Goal: Complete application form

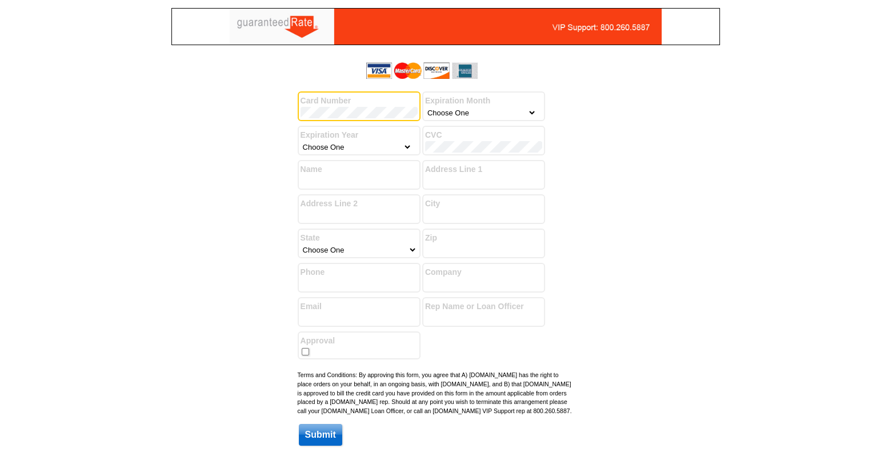
click at [325, 106] on label "Card Number" at bounding box center [359, 101] width 117 height 12
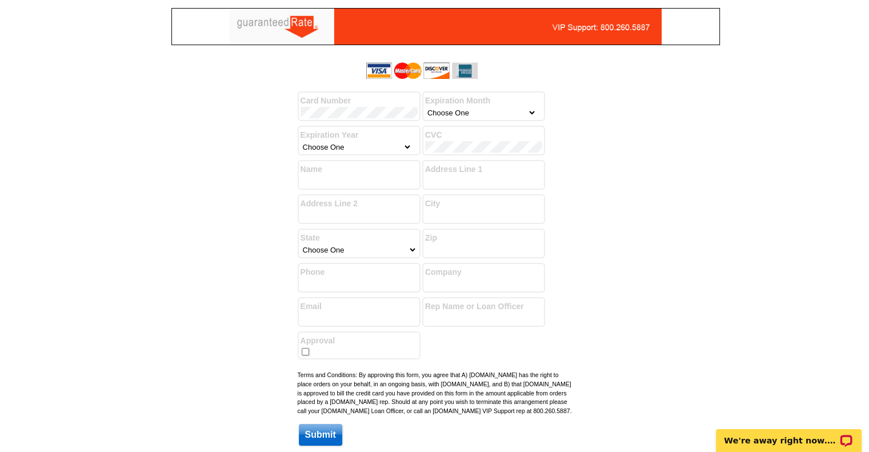
select select "4"
select select "2028"
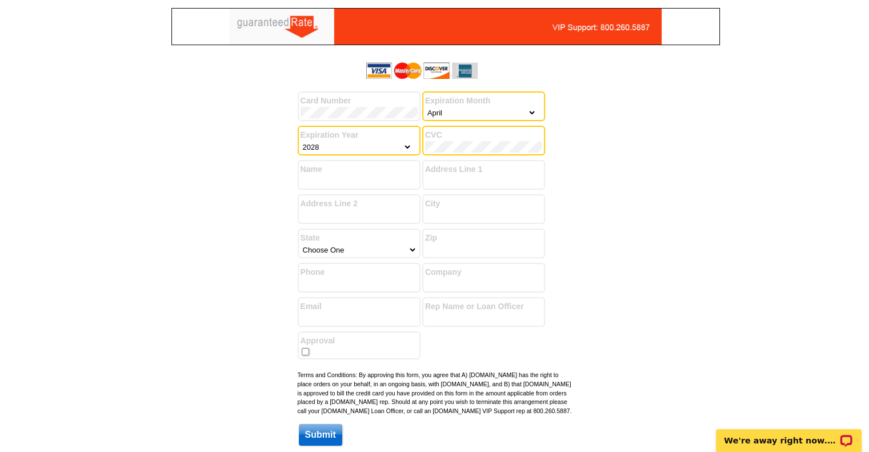
click at [706, 199] on div "Success! You have successfully submitted your billing information. Add another …" at bounding box center [435, 256] width 549 height 396
click at [386, 181] on input "Name" at bounding box center [359, 180] width 117 height 11
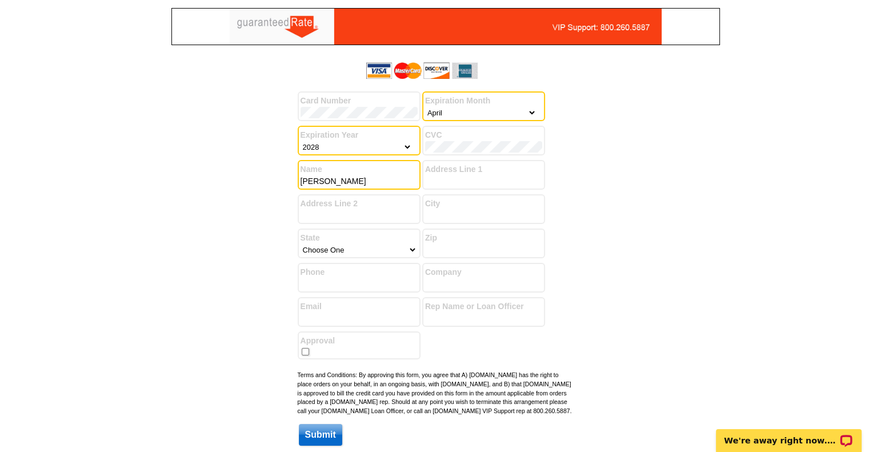
type input "[PERSON_NAME]"
click at [468, 169] on label "Address Line 1" at bounding box center [483, 169] width 117 height 12
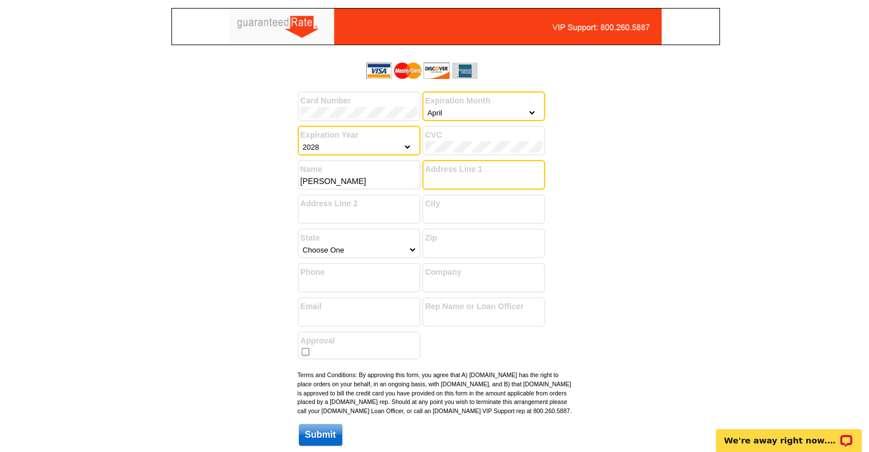
click at [453, 177] on input "Address Line 1" at bounding box center [483, 180] width 117 height 11
type input "[STREET_ADDRESS]"
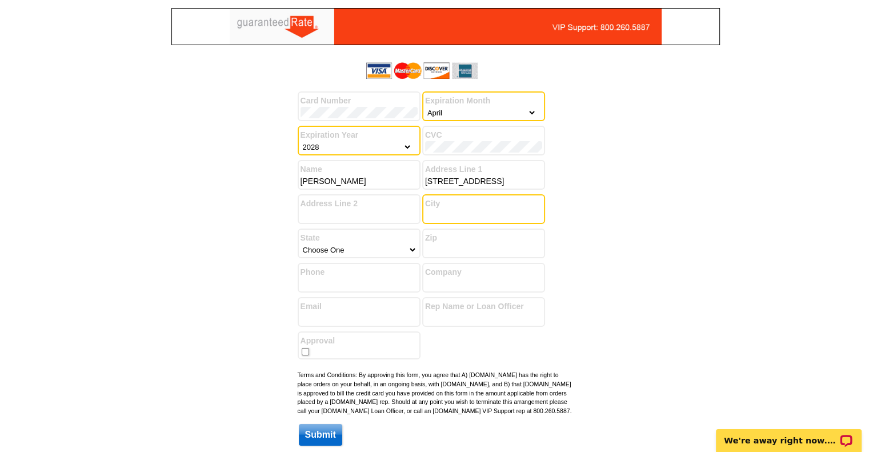
click at [442, 214] on input "City" at bounding box center [483, 215] width 117 height 11
click at [435, 215] on input "MAndeville" at bounding box center [483, 215] width 117 height 11
type input "[GEOGRAPHIC_DATA]"
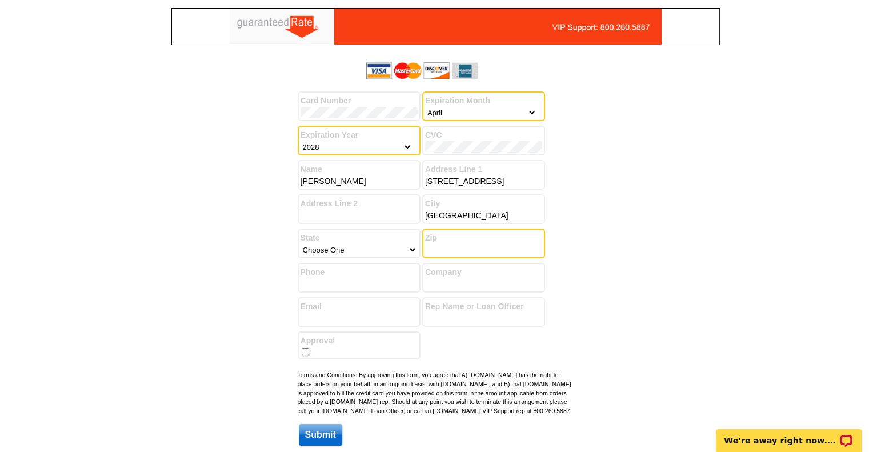
click at [444, 244] on input "Zip" at bounding box center [483, 249] width 117 height 11
type input "70471"
click at [370, 241] on label "State" at bounding box center [359, 238] width 117 height 12
click at [339, 254] on div "State Choose One [US_STATE] [US_STATE] [US_STATE] [US_STATE] [US_STATE] [US_STA…" at bounding box center [359, 244] width 123 height 30
click at [339, 246] on select "Choose One [US_STATE] [US_STATE] [US_STATE] [US_STATE] [US_STATE] [US_STATE] [U…" at bounding box center [359, 249] width 117 height 11
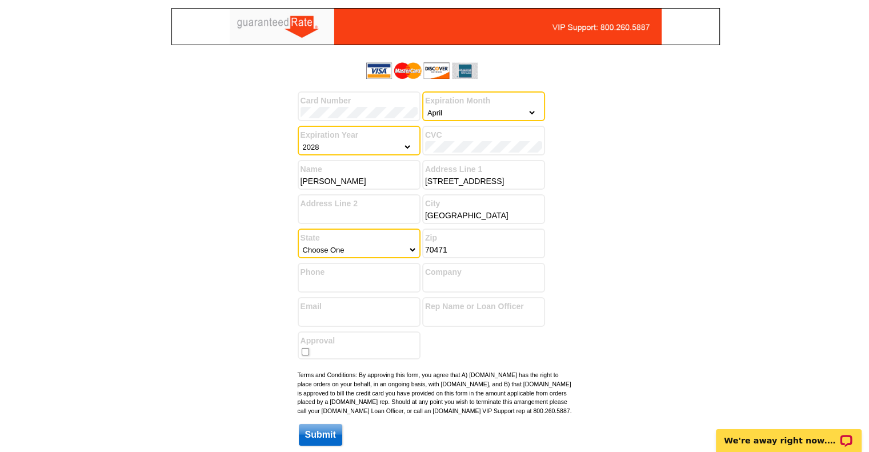
select select "19"
click at [301, 244] on select "Choose One [US_STATE] [US_STATE] [US_STATE] [US_STATE] [US_STATE] [US_STATE] [U…" at bounding box center [359, 249] width 117 height 11
click at [342, 275] on label "Phone" at bounding box center [359, 272] width 117 height 12
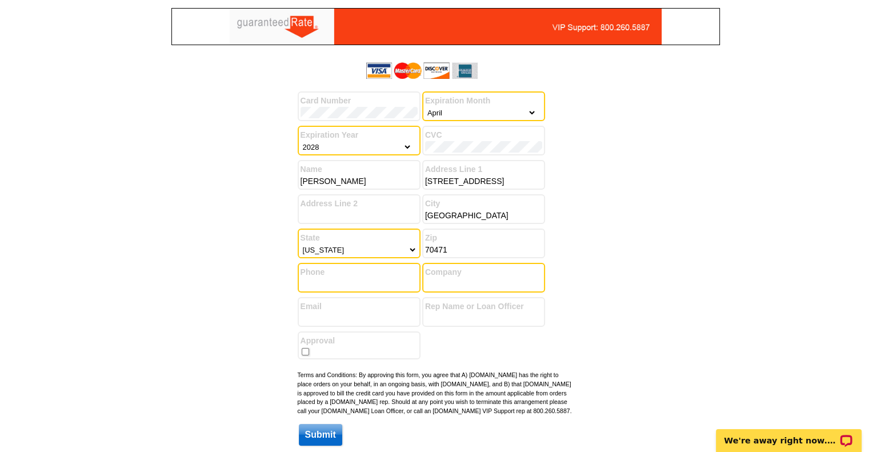
click at [453, 278] on input "Company" at bounding box center [483, 283] width 117 height 11
click at [379, 279] on input "Phone" at bounding box center [359, 283] width 117 height 11
type input "[PHONE_NUMBER]"
click at [484, 281] on input "Company" at bounding box center [483, 283] width 117 height 11
type input "R"
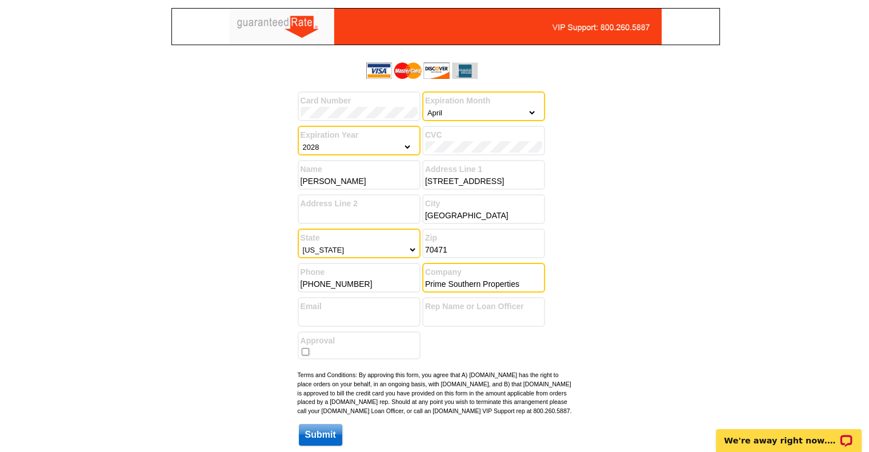
type input "Prime Southern Properties"
click at [374, 304] on label "Email" at bounding box center [359, 307] width 117 height 12
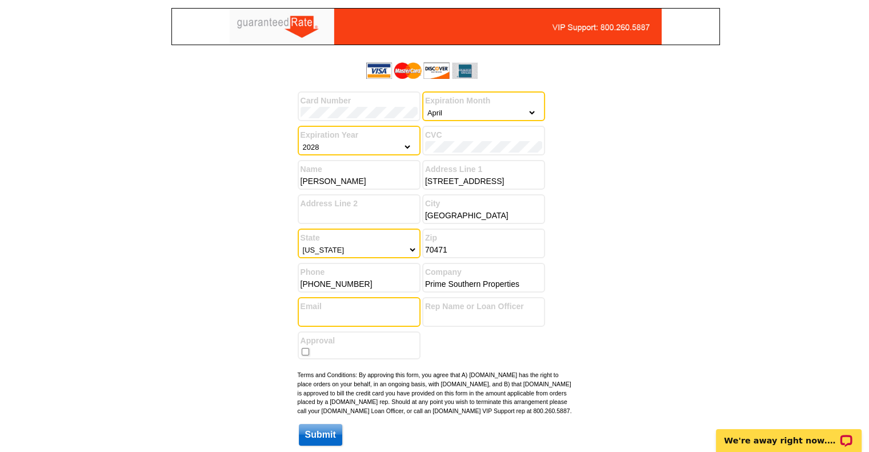
click at [337, 319] on input "Email" at bounding box center [359, 318] width 117 height 11
type input "[EMAIL_ADDRESS][DOMAIN_NAME]"
click at [461, 314] on input "Rep Name or Loan Officer" at bounding box center [483, 318] width 117 height 11
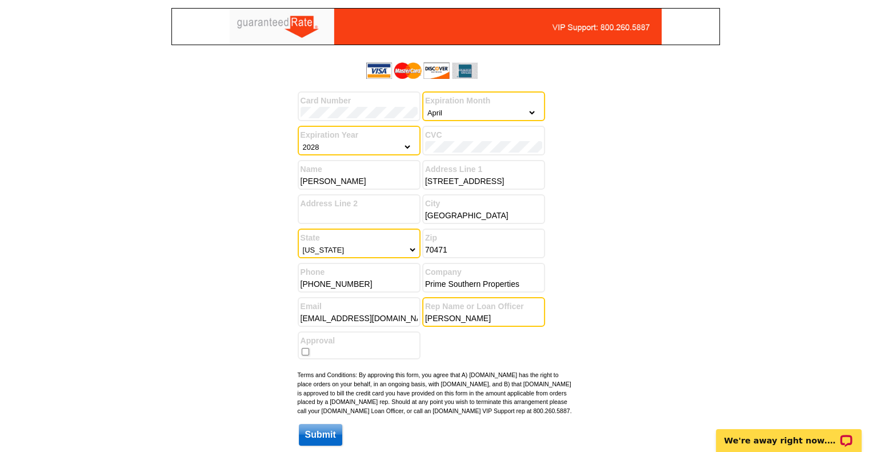
type input "[PERSON_NAME]"
click at [303, 348] on input "checkbox" at bounding box center [305, 351] width 7 height 7
checkbox input "true"
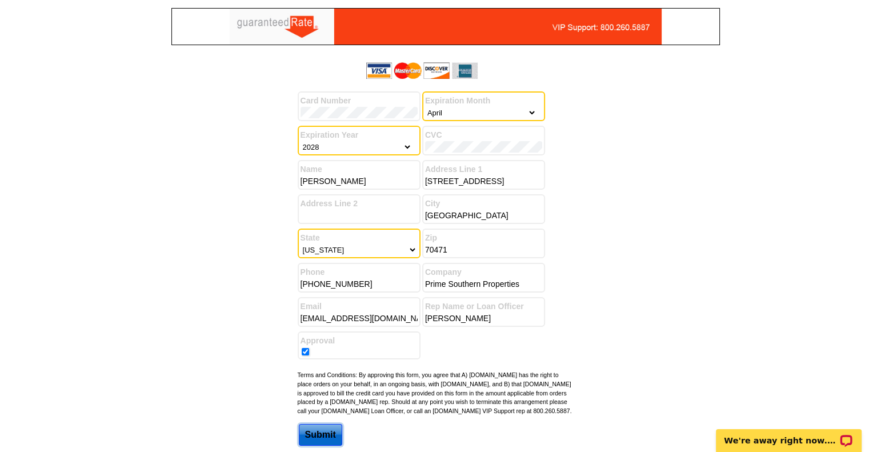
click at [321, 438] on input "Submit" at bounding box center [320, 435] width 43 height 22
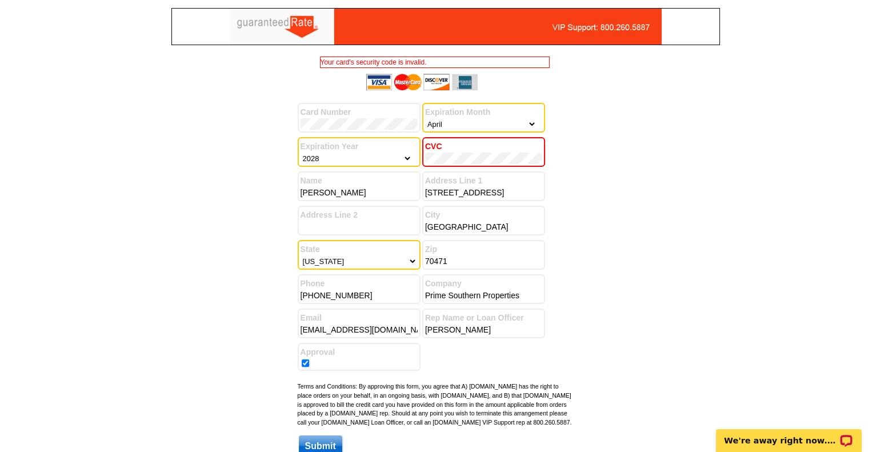
click at [621, 141] on div "Success! You have successfully submitted your billing information. Add another …" at bounding box center [435, 267] width 549 height 396
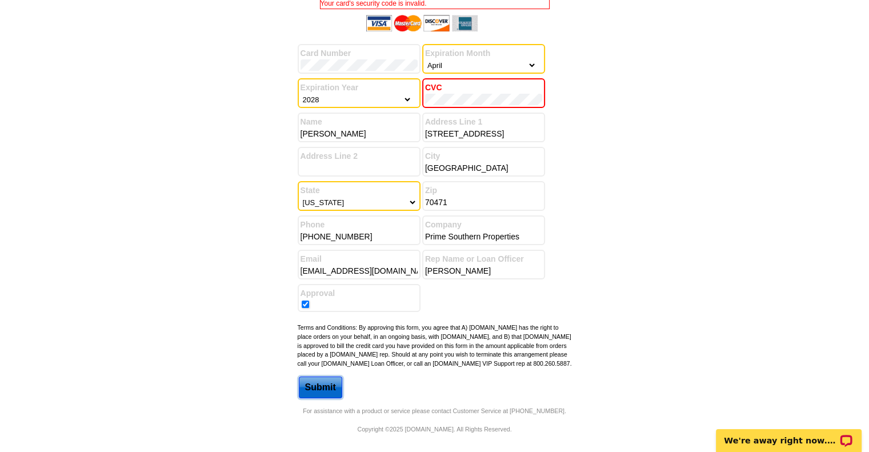
click at [327, 387] on input "Submit" at bounding box center [320, 388] width 43 height 22
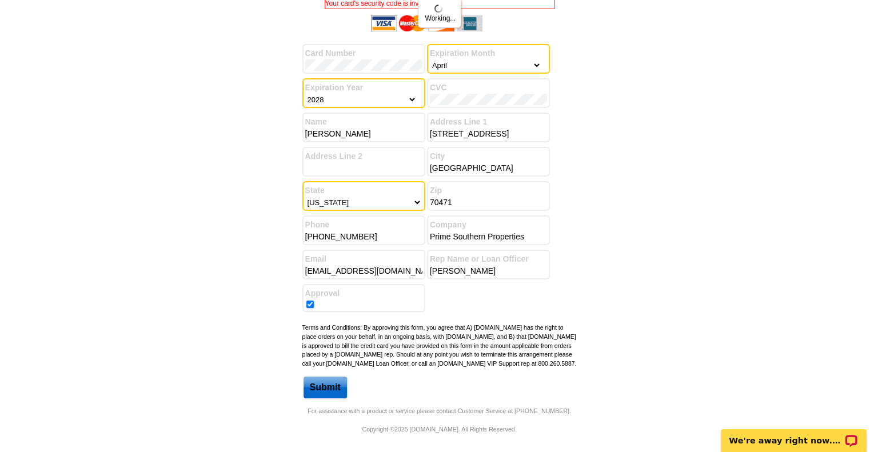
scroll to position [0, 0]
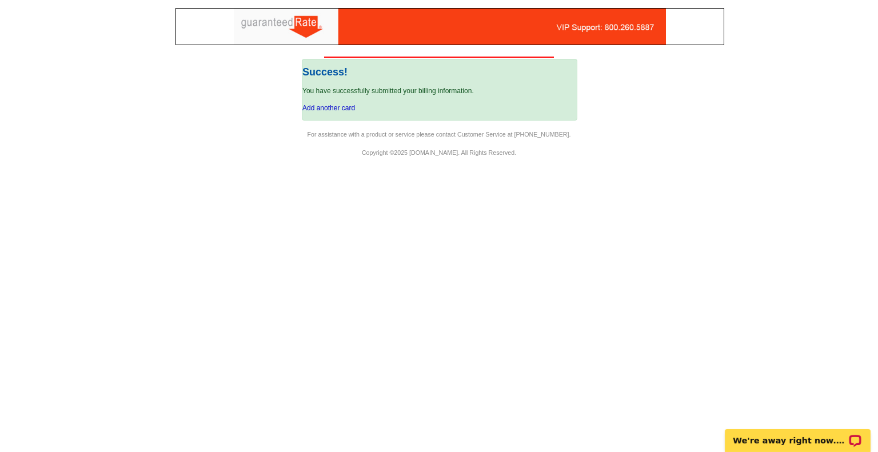
click at [327, 387] on body "Log In Success! You have successfully submitted your billing information. Add a…" at bounding box center [439, 226] width 878 height 452
